Goal: Navigation & Orientation: Find specific page/section

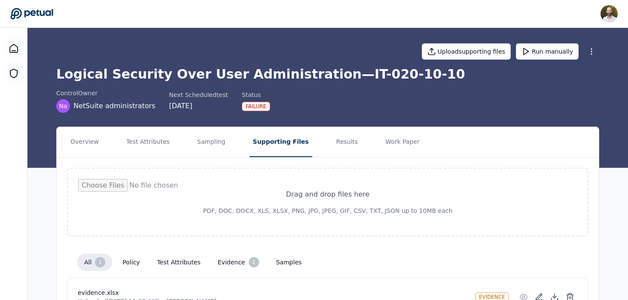
click at [36, 12] on icon at bounding box center [31, 14] width 43 height 12
